Goal: Information Seeking & Learning: Learn about a topic

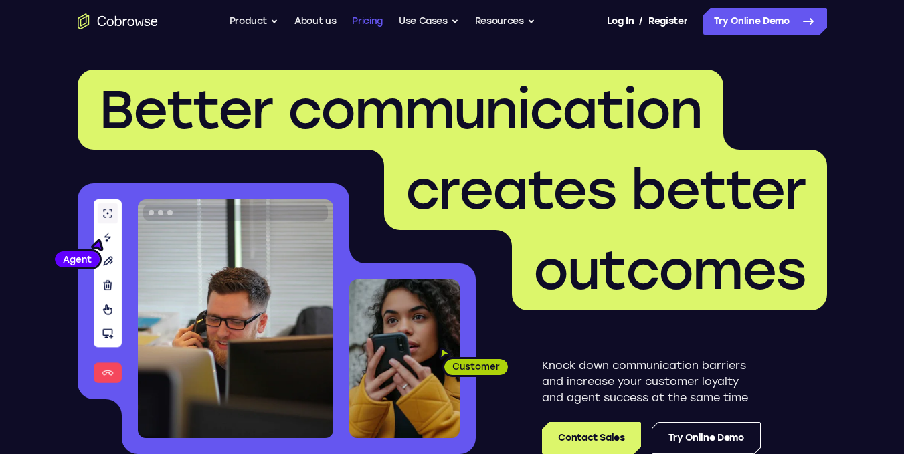
click at [371, 22] on link "Pricing" at bounding box center [367, 21] width 31 height 27
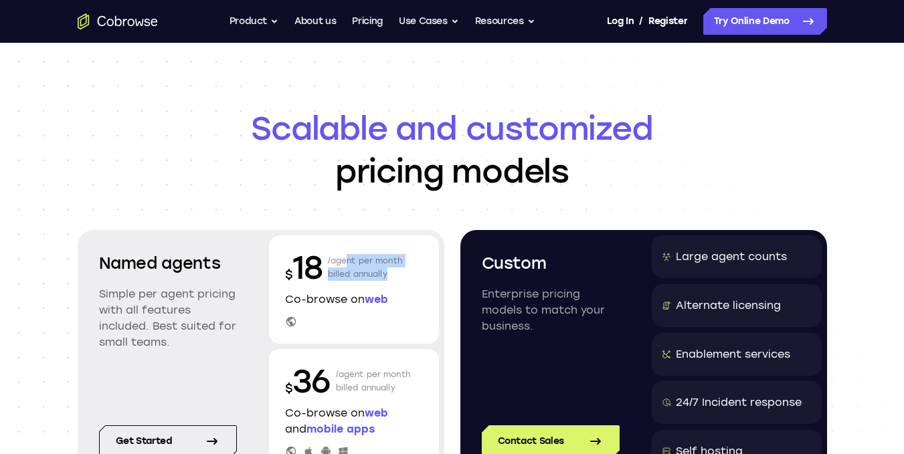
drag, startPoint x: 342, startPoint y: 260, endPoint x: 403, endPoint y: 279, distance: 64.3
click at [403, 279] on div "$ 18 /agent per month billed annually" at bounding box center [354, 267] width 138 height 43
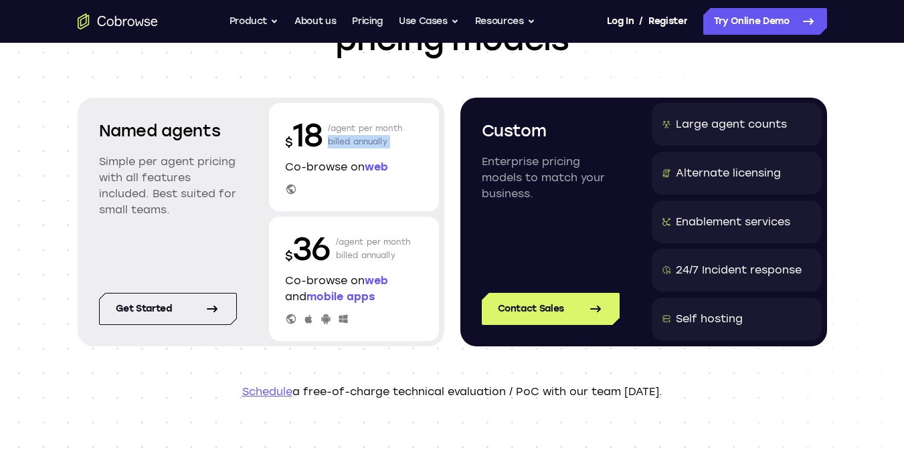
scroll to position [134, 0]
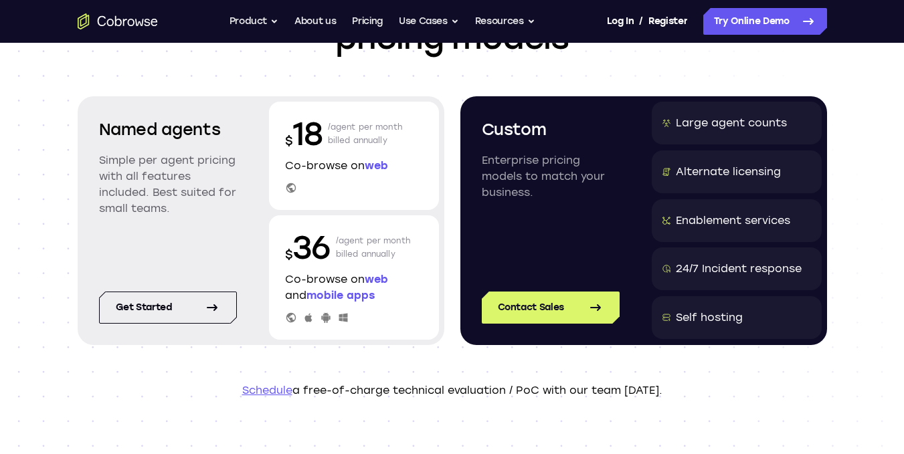
click at [434, 268] on div "$ 36 /agent per month billed annually Co-browse on web and mobile apps" at bounding box center [354, 277] width 170 height 124
click at [444, 251] on div "Named agents Simple per agent pricing with all features included. Best suited f…" at bounding box center [261, 220] width 367 height 249
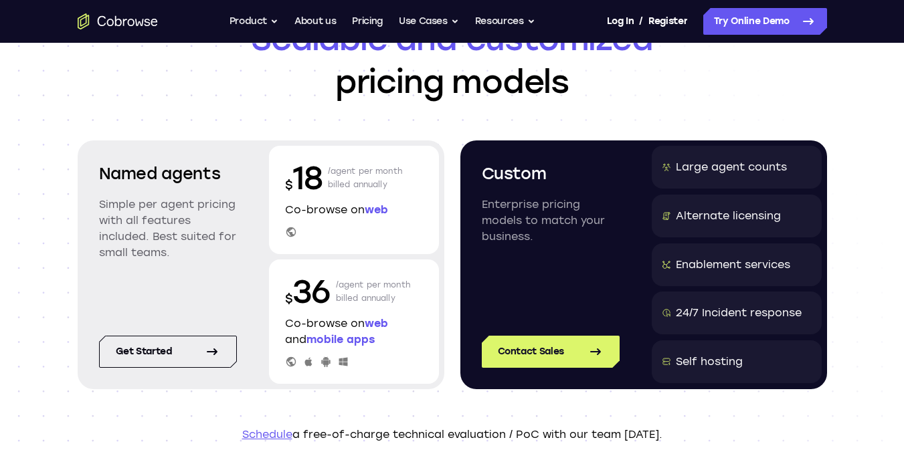
scroll to position [67, 0]
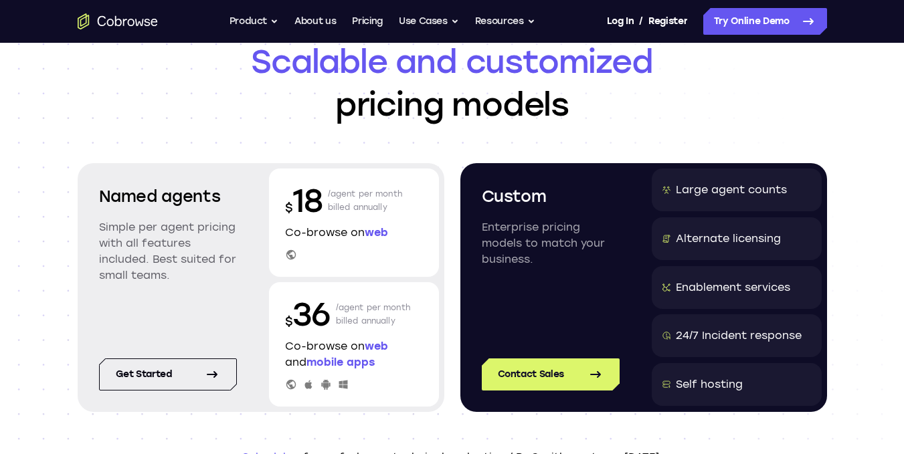
click at [712, 193] on div "Large agent counts" at bounding box center [731, 190] width 111 height 16
drag, startPoint x: 685, startPoint y: 240, endPoint x: 777, endPoint y: 246, distance: 92.5
click at [777, 246] on div "Alternate licensing" at bounding box center [728, 239] width 105 height 16
drag, startPoint x: 692, startPoint y: 288, endPoint x: 790, endPoint y: 288, distance: 97.7
click at [790, 288] on div "Enablement services" at bounding box center [733, 288] width 114 height 16
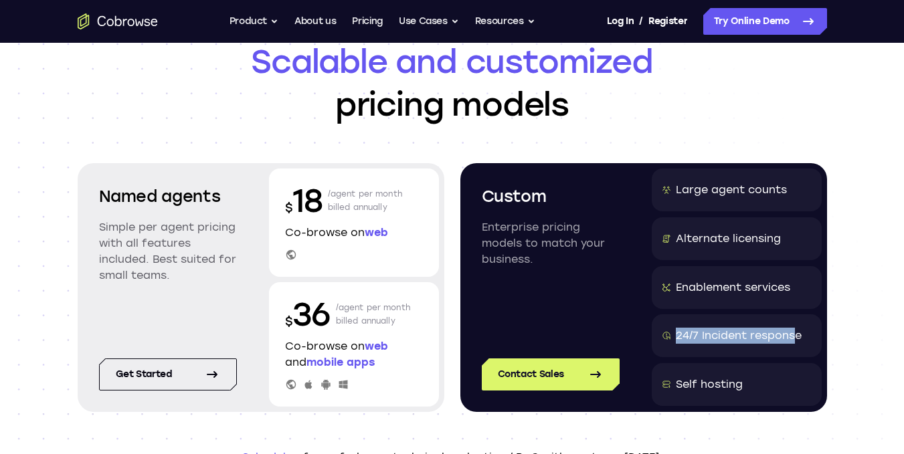
drag, startPoint x: 676, startPoint y: 331, endPoint x: 797, endPoint y: 334, distance: 121.1
click at [797, 334] on div "24/7 Incident response" at bounding box center [739, 336] width 126 height 16
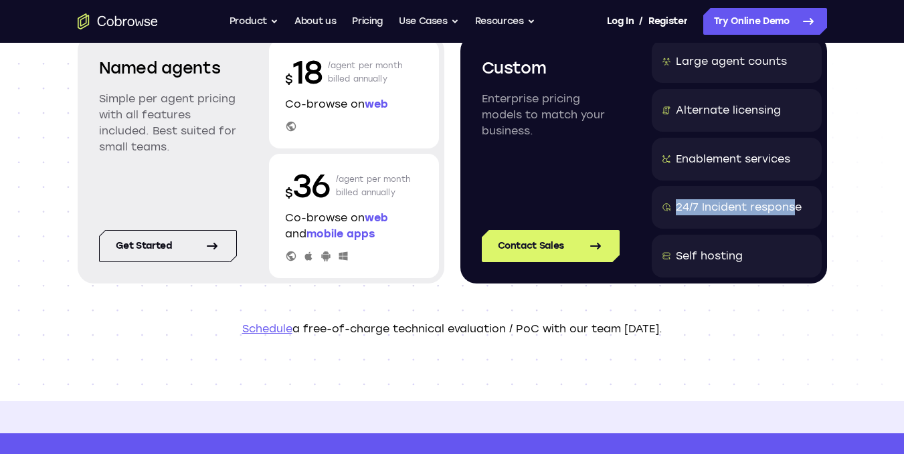
scroll to position [201, 0]
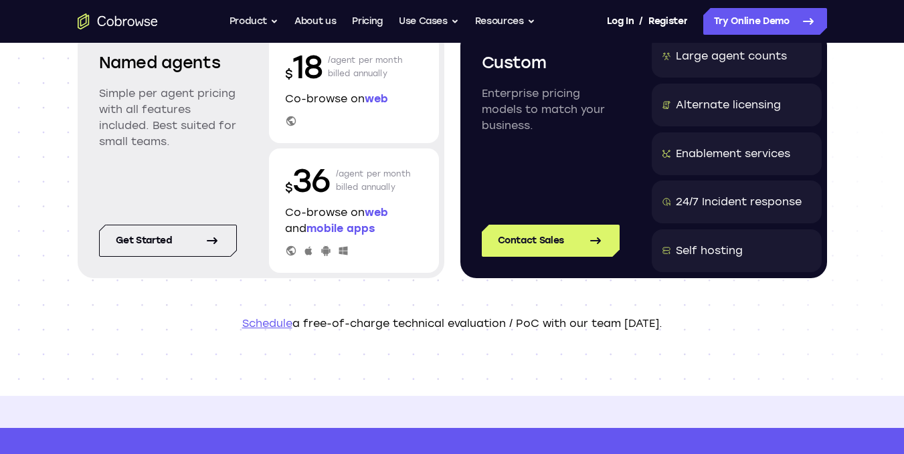
click at [719, 252] on div "Self hosting" at bounding box center [709, 251] width 67 height 16
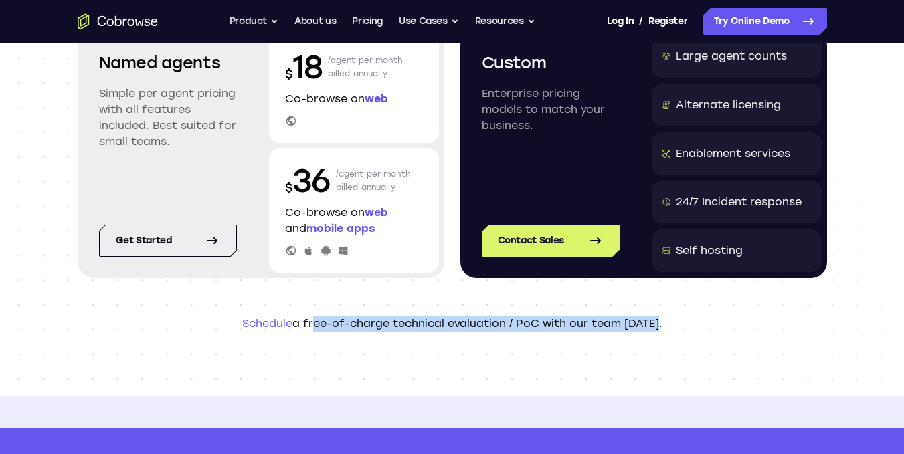
drag, startPoint x: 312, startPoint y: 324, endPoint x: 657, endPoint y: 317, distance: 344.6
click at [657, 317] on p "Schedule a free-of-charge technical evaluation / PoC with our team today." at bounding box center [452, 324] width 749 height 16
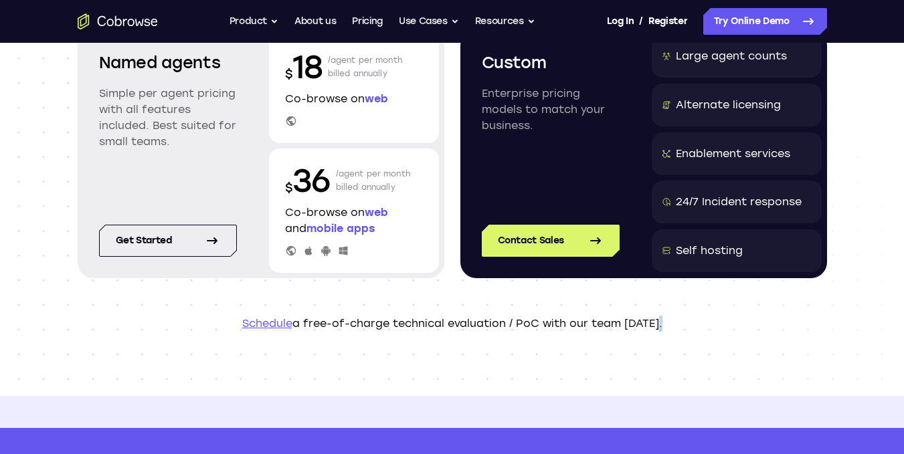
click at [657, 317] on p "Schedule a free-of-charge technical evaluation / PoC with our team today." at bounding box center [452, 324] width 749 height 16
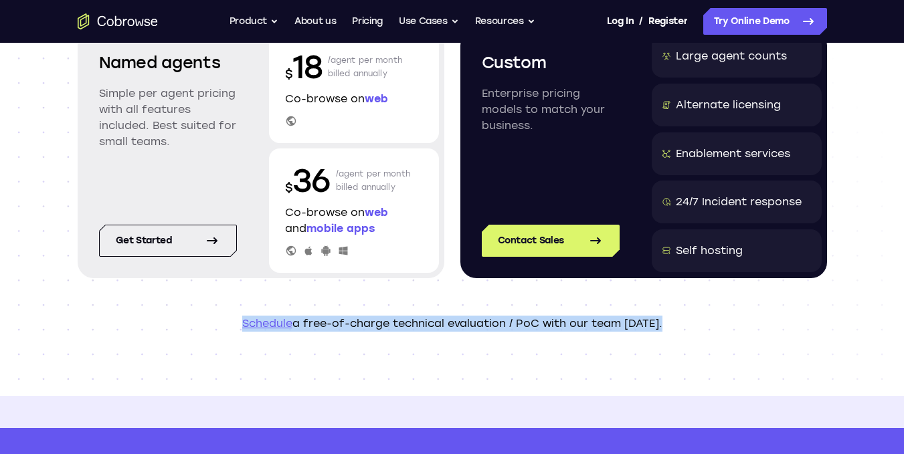
click at [657, 317] on p "Schedule a free-of-charge technical evaluation / PoC with our team today." at bounding box center [452, 324] width 749 height 16
click at [519, 339] on header "Scalable and customized pricing models Named agents Simple per agent pricing wi…" at bounding box center [452, 119] width 856 height 554
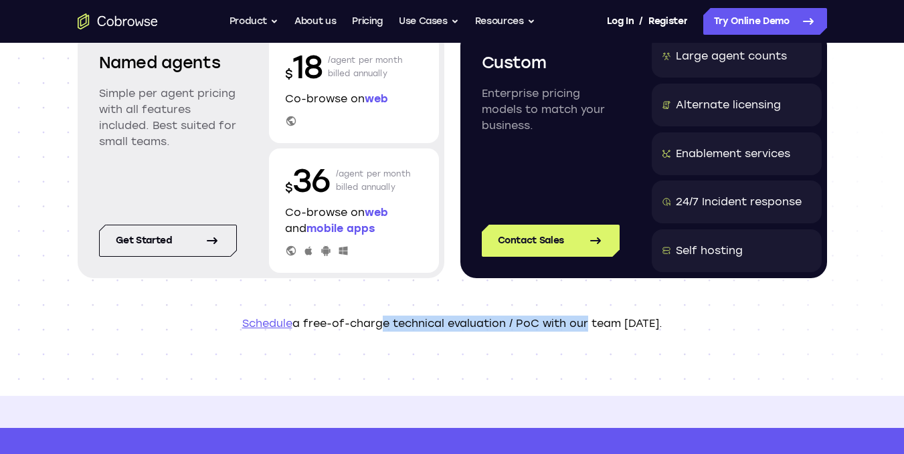
drag, startPoint x: 385, startPoint y: 319, endPoint x: 584, endPoint y: 320, distance: 198.7
click at [584, 320] on p "Schedule a free-of-charge technical evaluation / PoC with our team today." at bounding box center [452, 324] width 749 height 16
click at [583, 320] on p "Schedule a free-of-charge technical evaluation / PoC with our team today." at bounding box center [452, 324] width 749 height 16
drag, startPoint x: 583, startPoint y: 320, endPoint x: 439, endPoint y: 325, distance: 144.6
click at [439, 325] on p "Schedule a free-of-charge technical evaluation / PoC with our team today." at bounding box center [452, 324] width 749 height 16
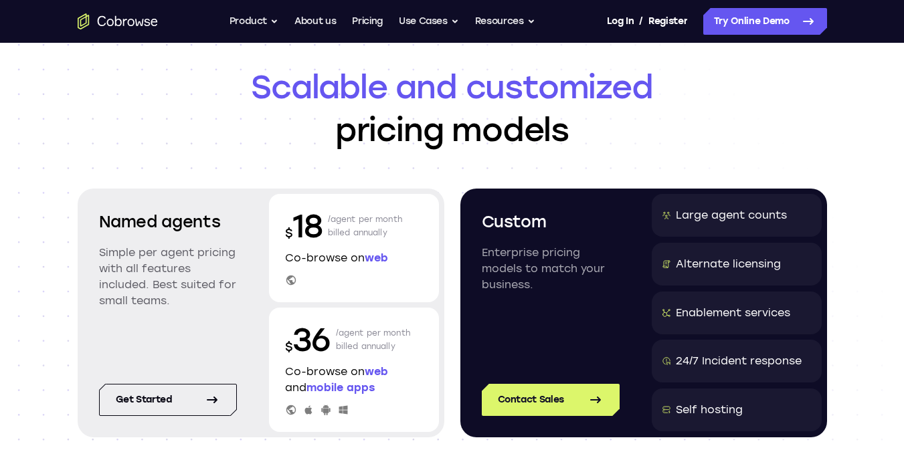
scroll to position [0, 0]
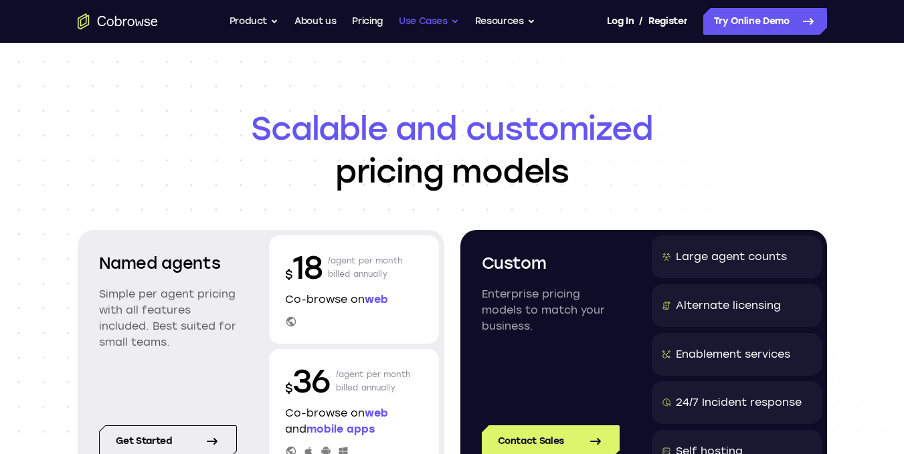
click at [453, 16] on button "Use Cases" at bounding box center [429, 21] width 60 height 27
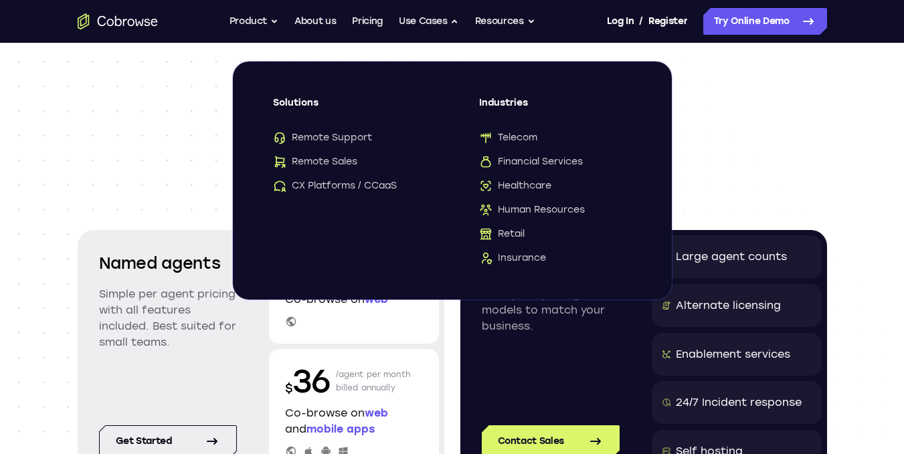
click at [151, 143] on span "Scalable and customized" at bounding box center [452, 128] width 749 height 43
